Goal: Navigation & Orientation: Find specific page/section

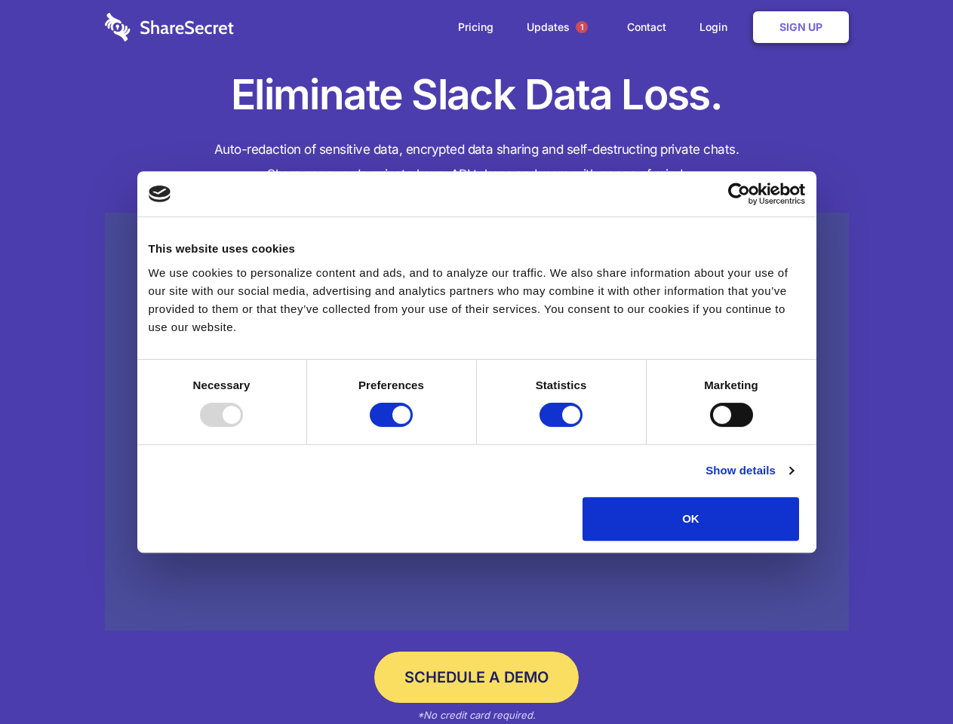
click at [243, 427] on div at bounding box center [221, 415] width 43 height 24
click at [413, 427] on input "Preferences" at bounding box center [391, 415] width 43 height 24
checkbox input "false"
click at [563, 427] on input "Statistics" at bounding box center [561, 415] width 43 height 24
checkbox input "false"
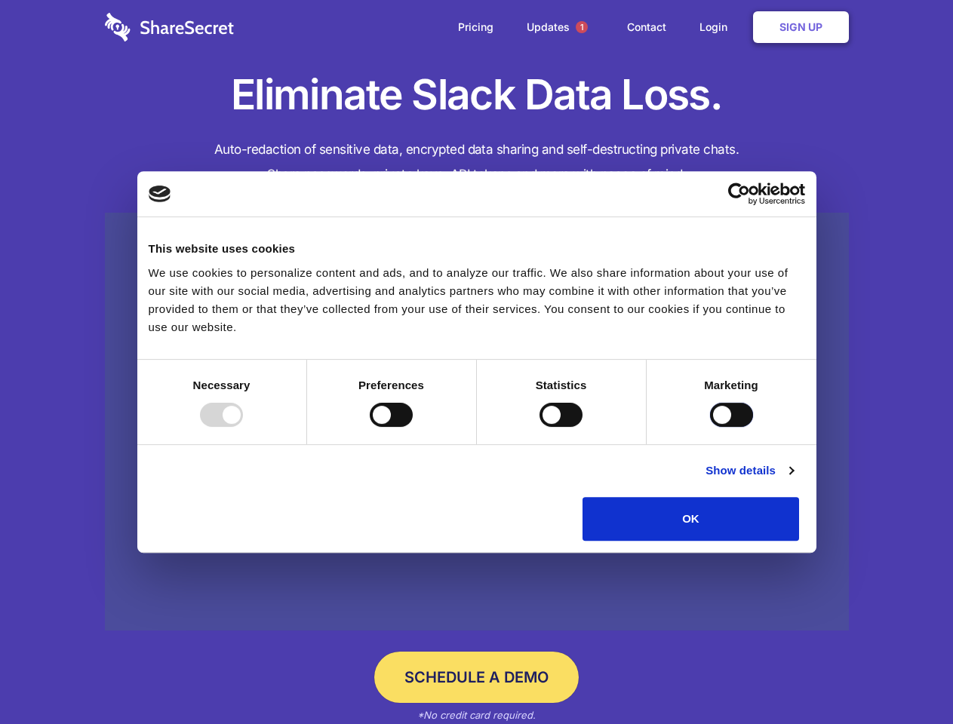
click at [710, 427] on input "Marketing" at bounding box center [731, 415] width 43 height 24
checkbox input "true"
click at [793, 480] on link "Show details" at bounding box center [750, 471] width 88 height 18
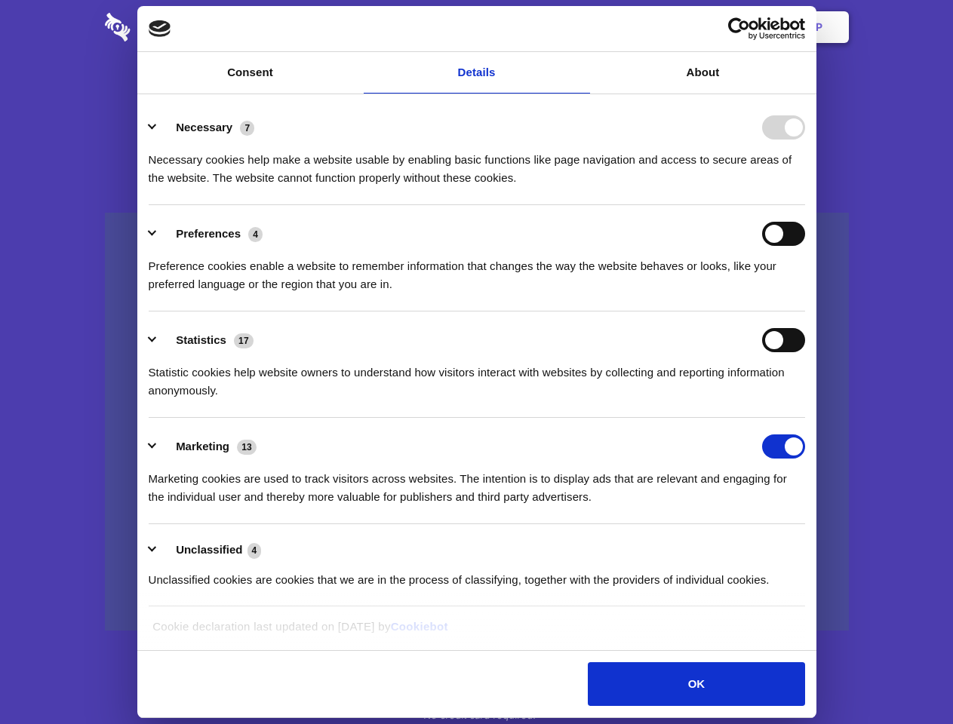
click at [805, 205] on li "Necessary 7 Necessary cookies help make a website usable by enabling basic func…" at bounding box center [477, 152] width 657 height 106
click at [581, 27] on span "1" at bounding box center [582, 27] width 12 height 12
